Goal: Information Seeking & Learning: Learn about a topic

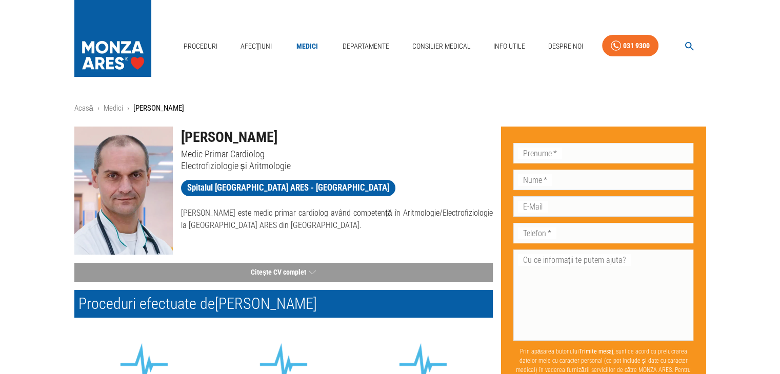
scroll to position [21, 0]
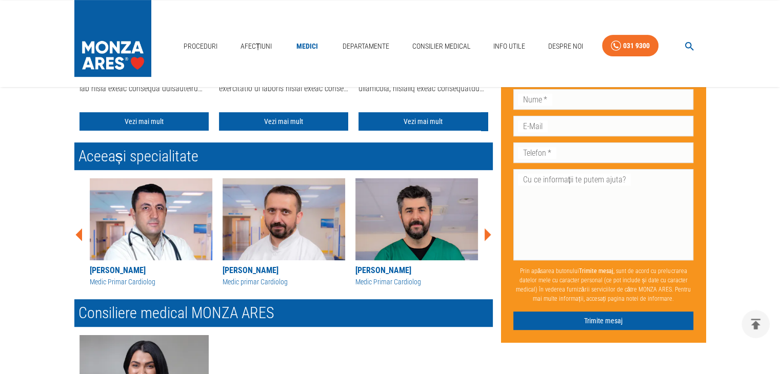
scroll to position [390, 0]
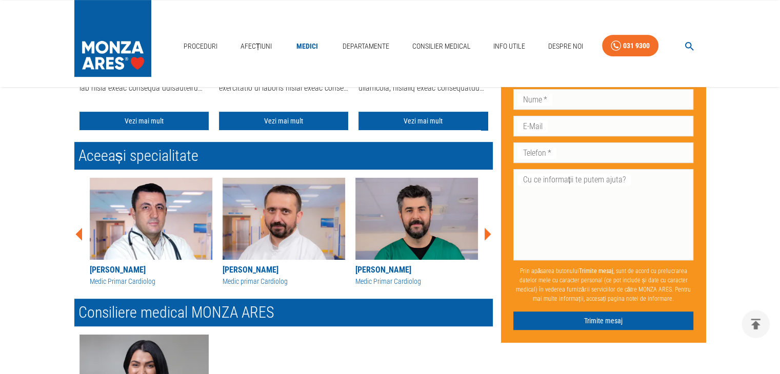
click at [486, 234] on icon at bounding box center [487, 234] width 7 height 13
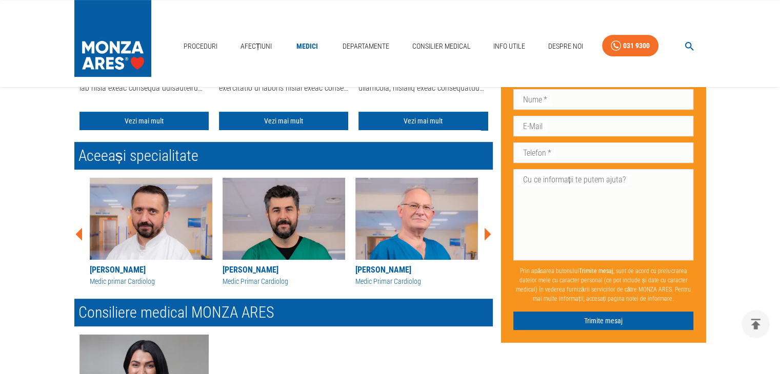
click at [486, 234] on icon at bounding box center [487, 234] width 7 height 13
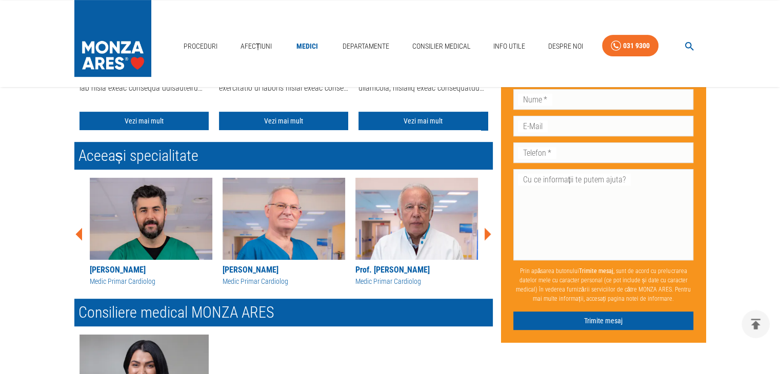
click at [486, 234] on icon at bounding box center [487, 234] width 7 height 13
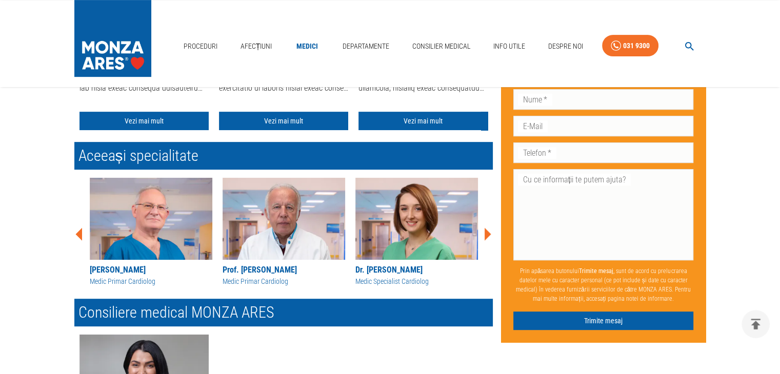
click at [486, 234] on icon at bounding box center [487, 234] width 7 height 13
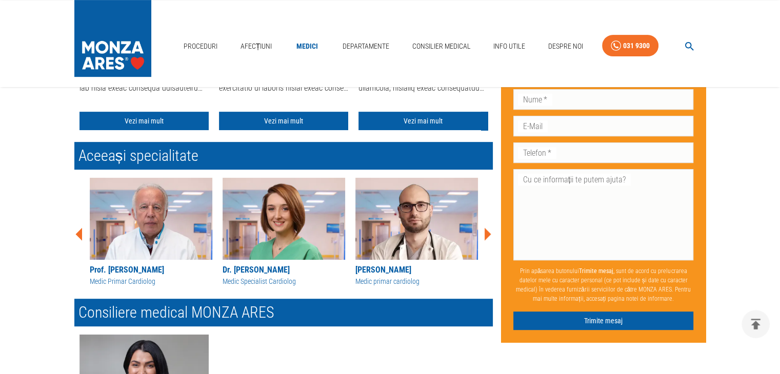
click at [486, 234] on icon at bounding box center [487, 234] width 7 height 13
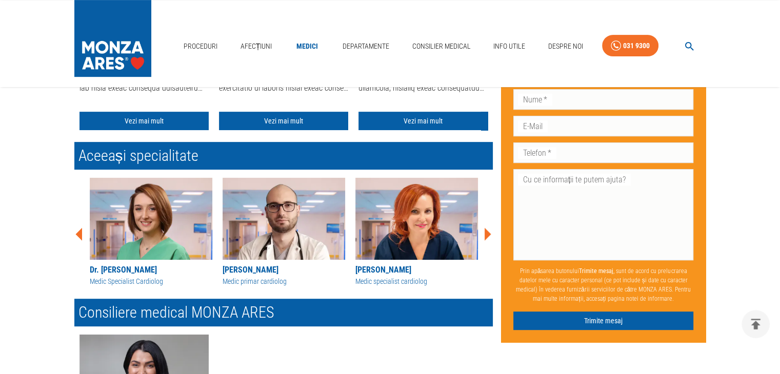
click at [486, 234] on icon at bounding box center [487, 234] width 7 height 13
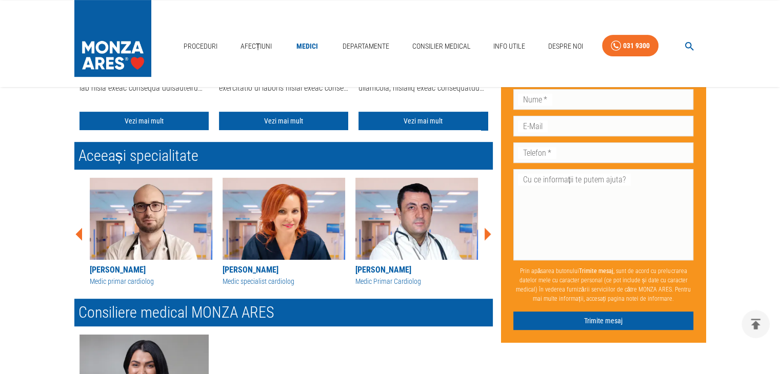
click at [486, 234] on icon at bounding box center [487, 234] width 7 height 13
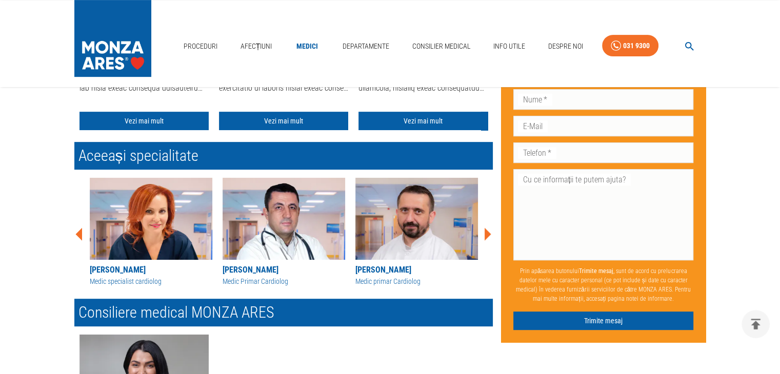
click at [486, 234] on icon at bounding box center [487, 234] width 7 height 13
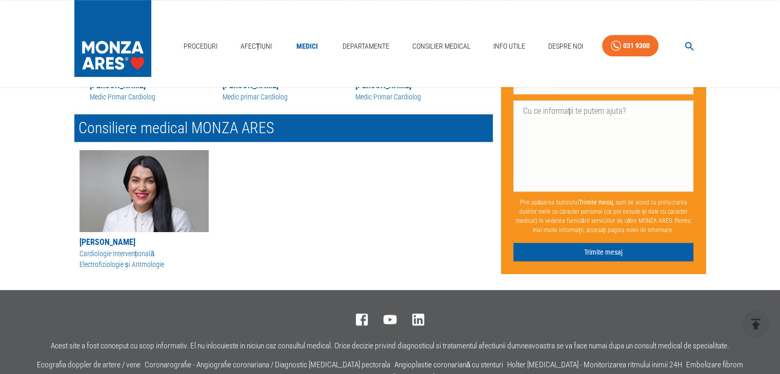
scroll to position [554, 0]
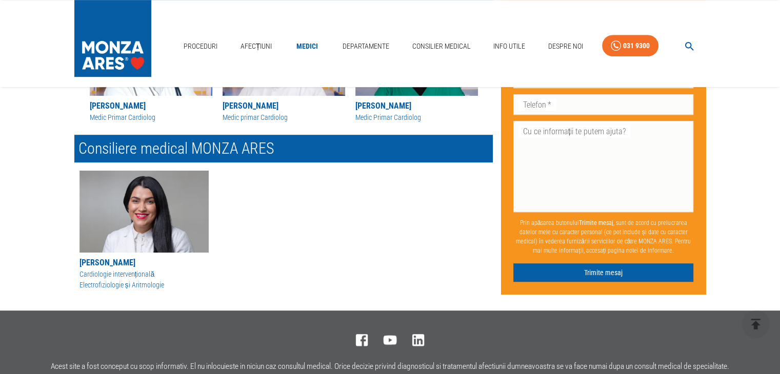
drag, startPoint x: 101, startPoint y: 263, endPoint x: 337, endPoint y: 244, distance: 236.6
click at [337, 244] on div "Roxana Giurgiu Cardiologie intervențională Electrofiziologie și Aritmologie" at bounding box center [283, 233] width 418 height 124
drag, startPoint x: 101, startPoint y: 261, endPoint x: 345, endPoint y: 239, distance: 244.5
click at [345, 239] on div "Roxana Giurgiu Cardiologie intervențională Electrofiziologie și Aritmologie" at bounding box center [283, 233] width 418 height 124
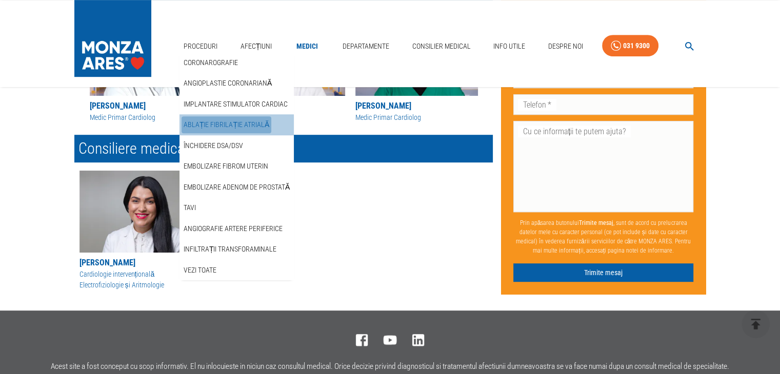
click at [231, 126] on link "Ablație fibrilație atrială" at bounding box center [226, 124] width 90 height 17
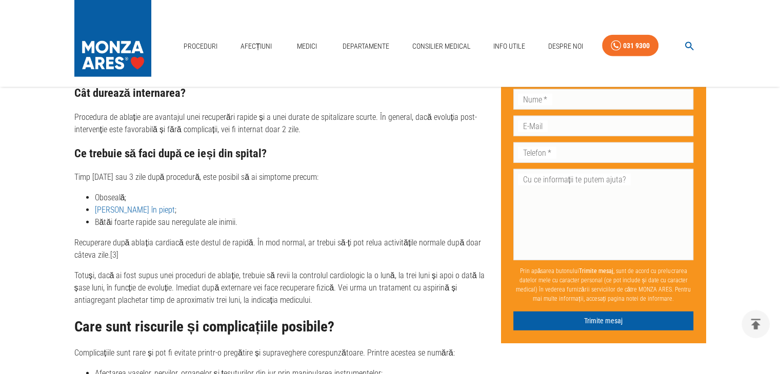
scroll to position [2440, 0]
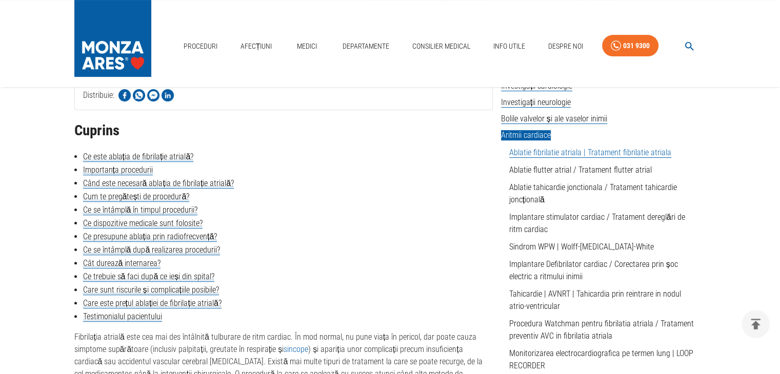
scroll to position [205, 0]
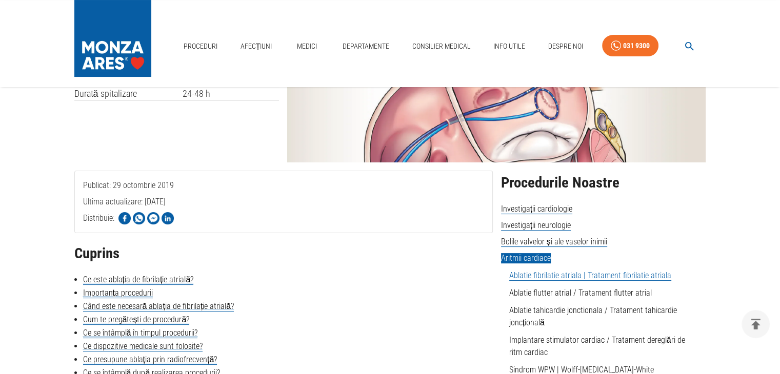
scroll to position [82, 0]
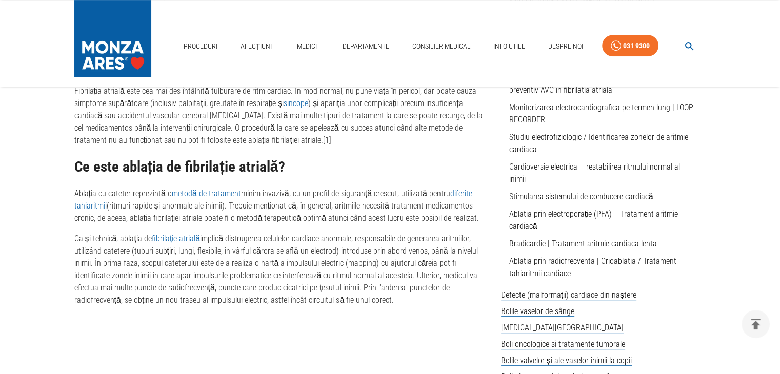
scroll to position [492, 0]
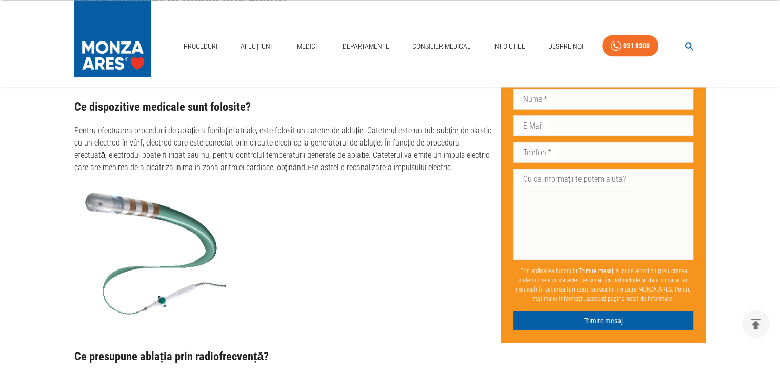
scroll to position [1702, 0]
